Goal: Communication & Community: Participate in discussion

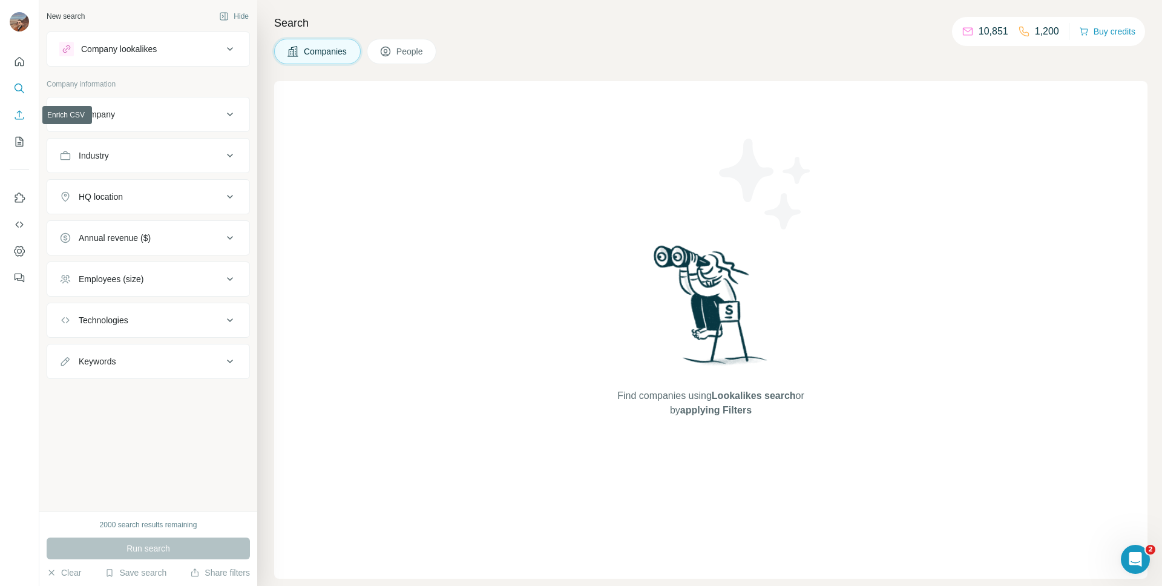
click at [20, 116] on icon "Enrich CSV" at bounding box center [19, 115] width 12 height 12
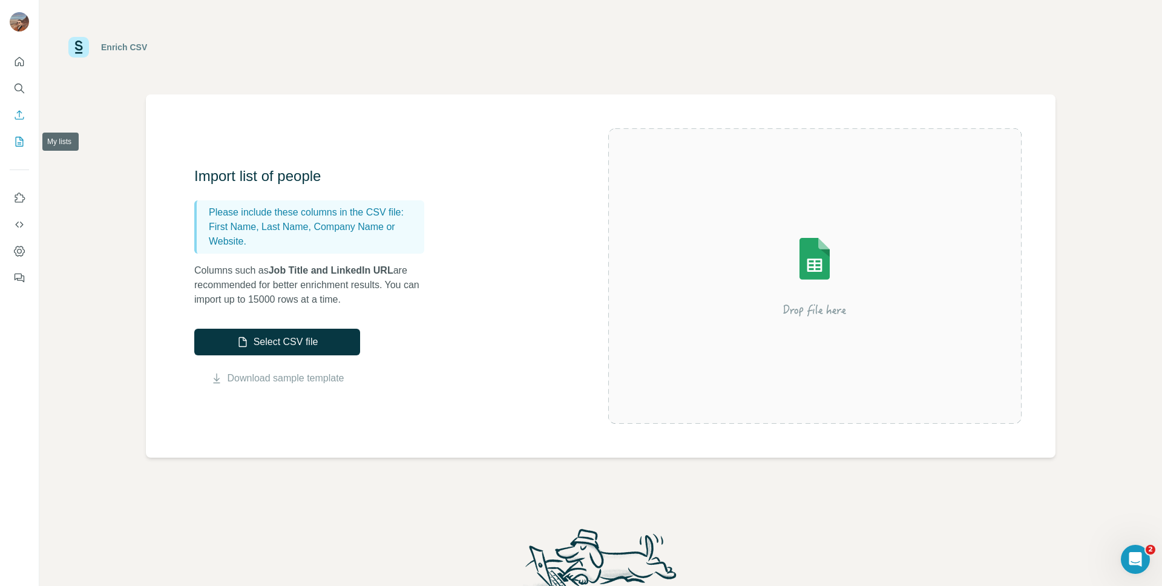
click at [22, 144] on icon "My lists" at bounding box center [20, 142] width 8 height 10
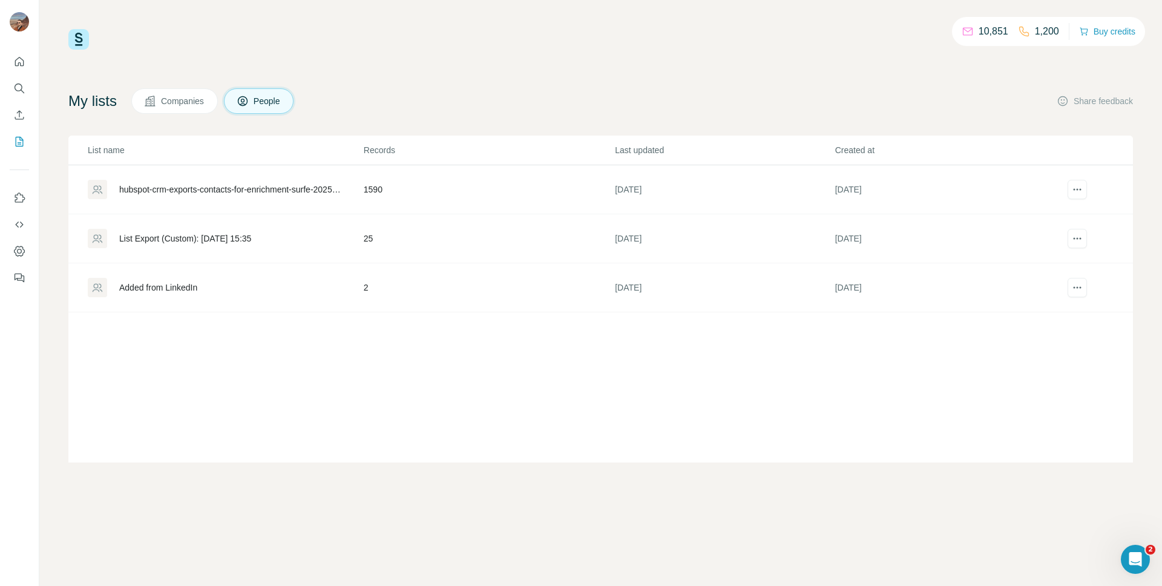
click at [281, 184] on div "hubspot-crm-exports-contacts-for-enrichment-surfe-2025-09-18-1" at bounding box center [231, 189] width 224 height 12
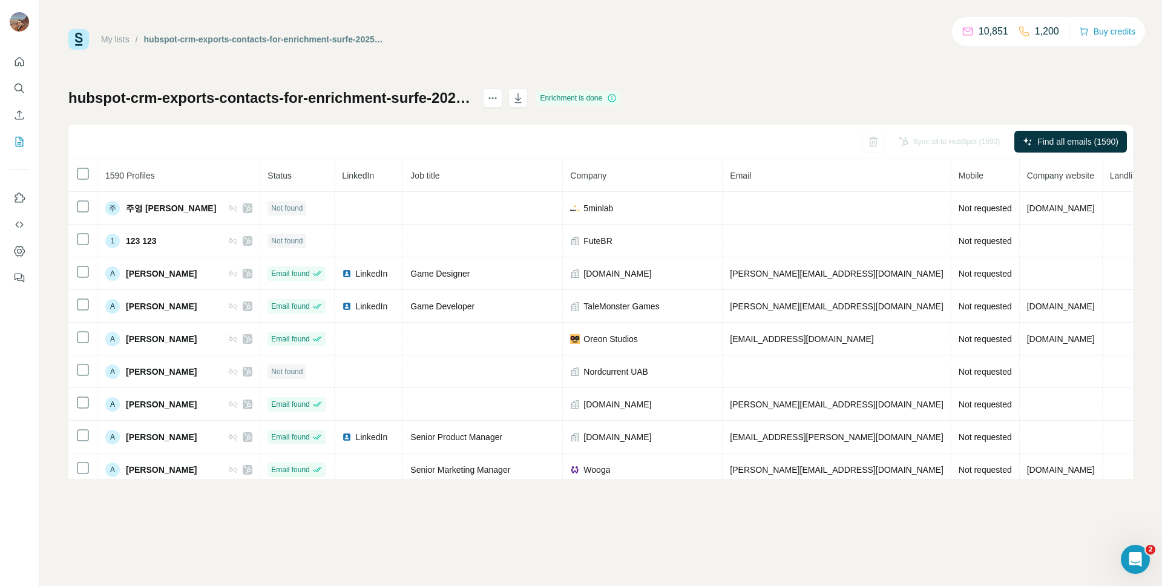
click at [1098, 529] on div "My lists / hubspot-crm-exports-contacts-for-enrichment-surfe-2025-09-18-1 10,85…" at bounding box center [600, 293] width 1122 height 586
click at [1125, 549] on div "Open Intercom Messenger" at bounding box center [1133, 557] width 40 height 40
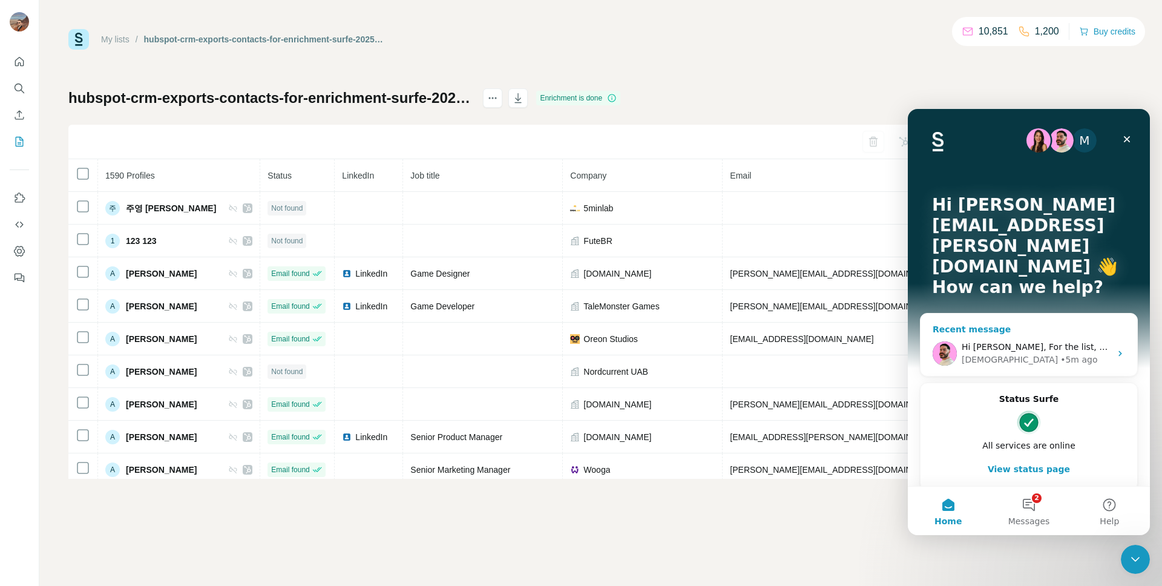
click at [1039, 353] on div "[DEMOGRAPHIC_DATA] • 5m ago" at bounding box center [1035, 359] width 149 height 13
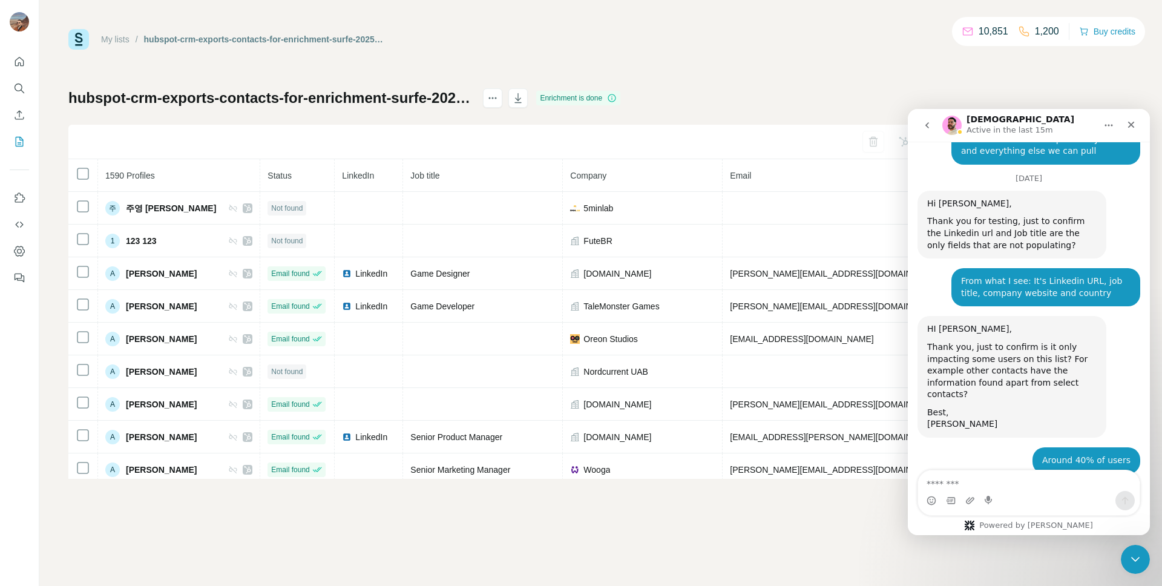
click at [989, 479] on textarea "Message…" at bounding box center [1028, 480] width 221 height 21
type textarea "**********"
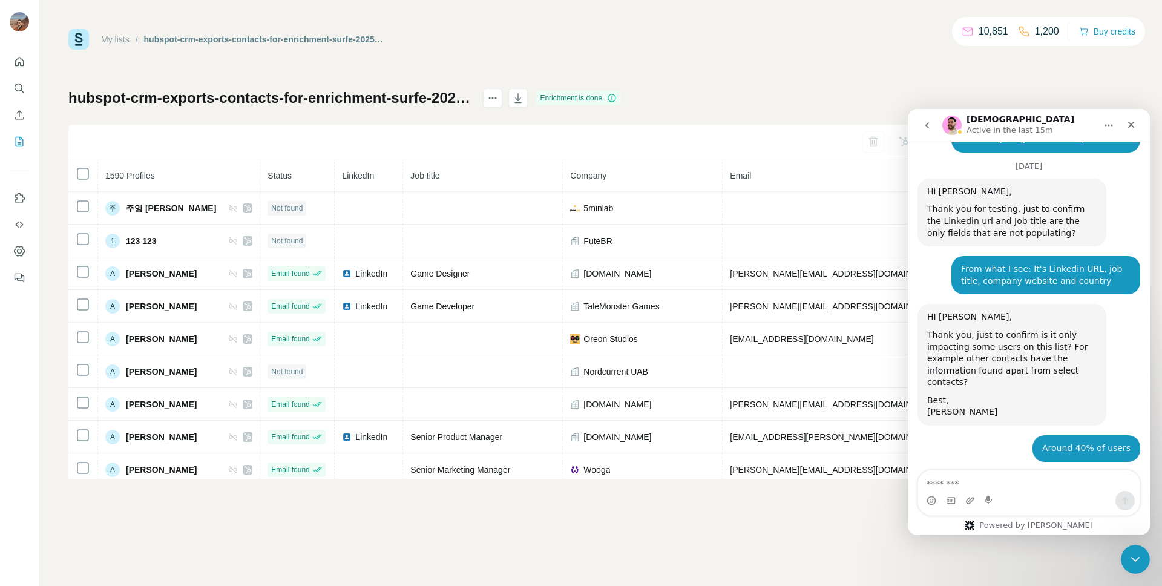
scroll to position [3738, 0]
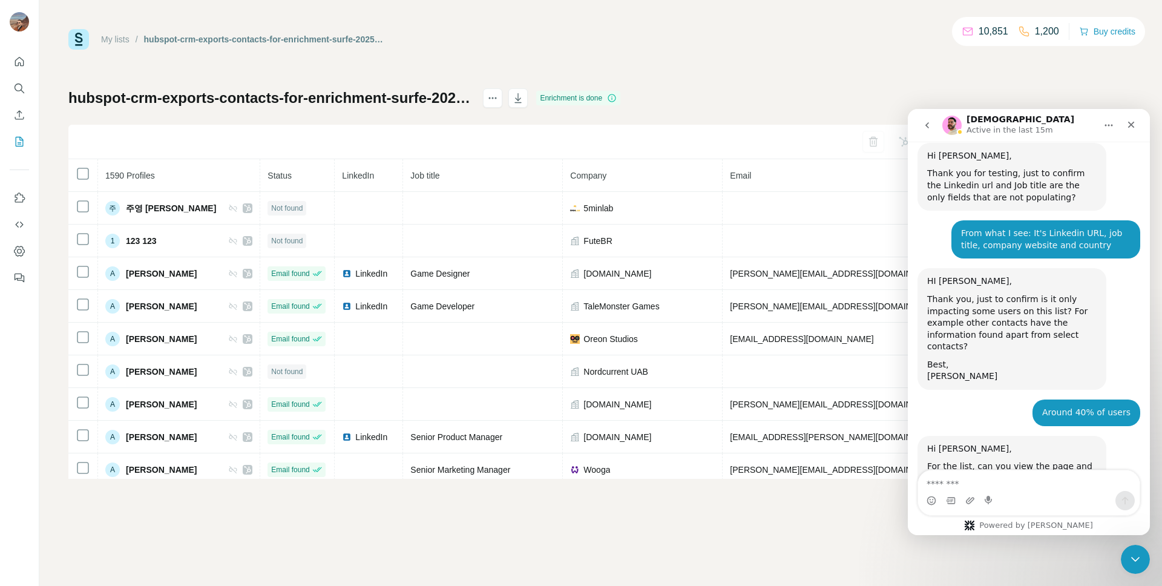
click at [987, 483] on textarea "Message…" at bounding box center [1028, 480] width 221 height 21
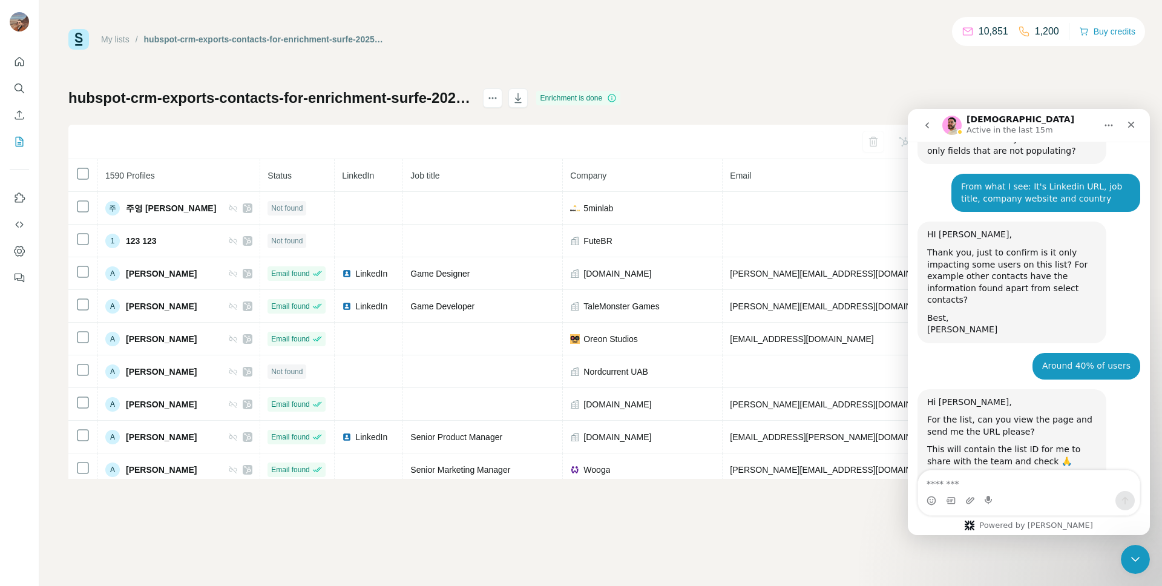
scroll to position [3804, 0]
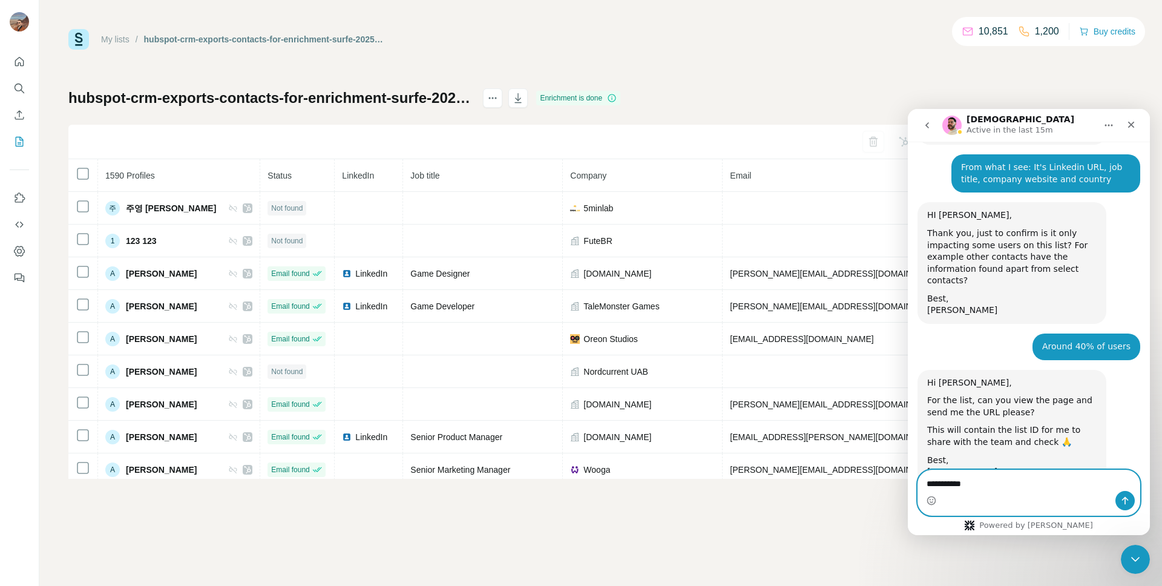
type textarea "**********"
